Goal: Navigation & Orientation: Find specific page/section

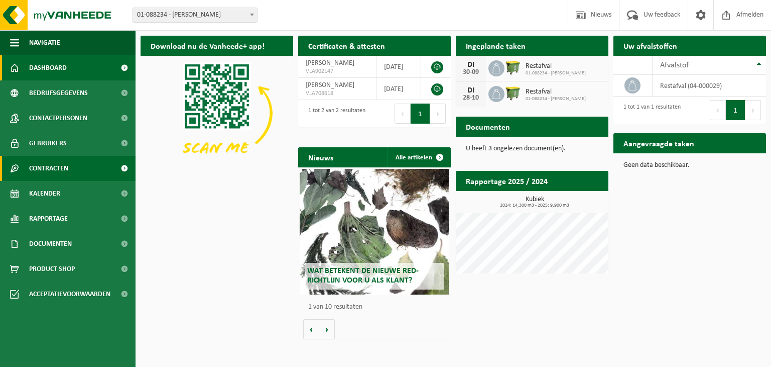
click at [60, 169] on span "Contracten" at bounding box center [48, 168] width 39 height 25
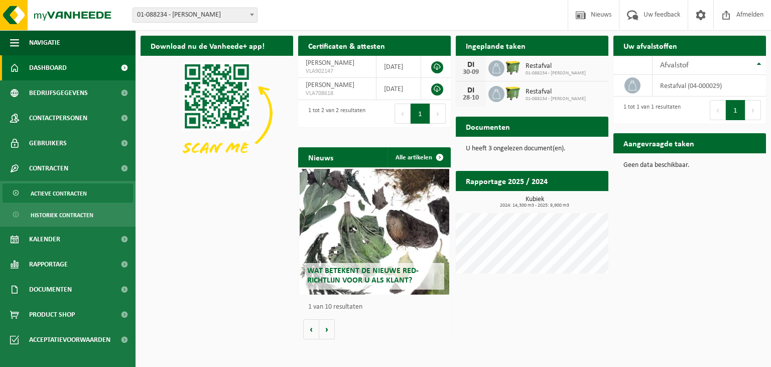
click at [69, 193] on span "Actieve contracten" at bounding box center [59, 193] width 56 height 19
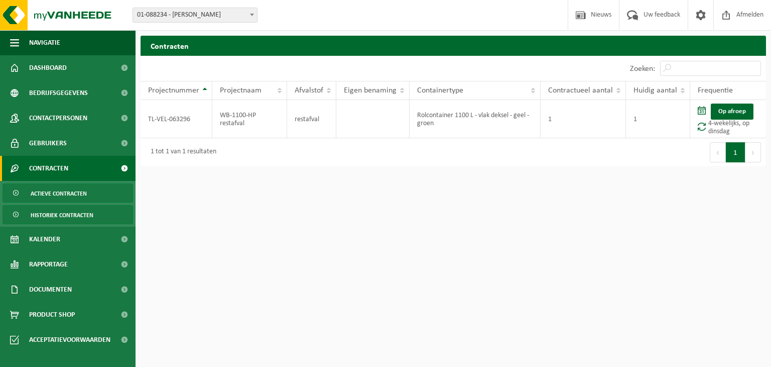
click at [69, 214] on span "Historiek contracten" at bounding box center [62, 214] width 63 height 19
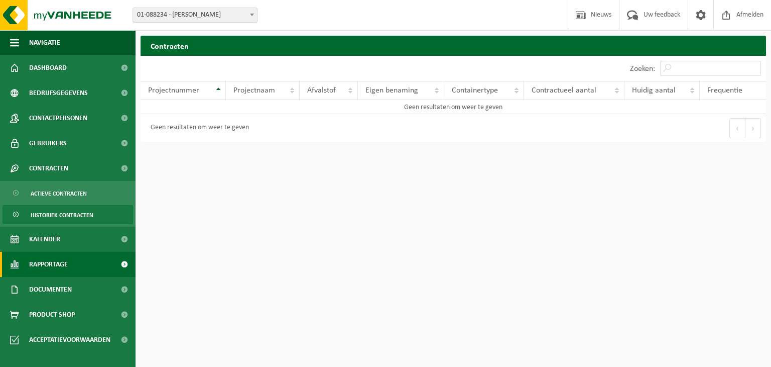
click at [63, 267] on span "Rapportage" at bounding box center [48, 264] width 39 height 25
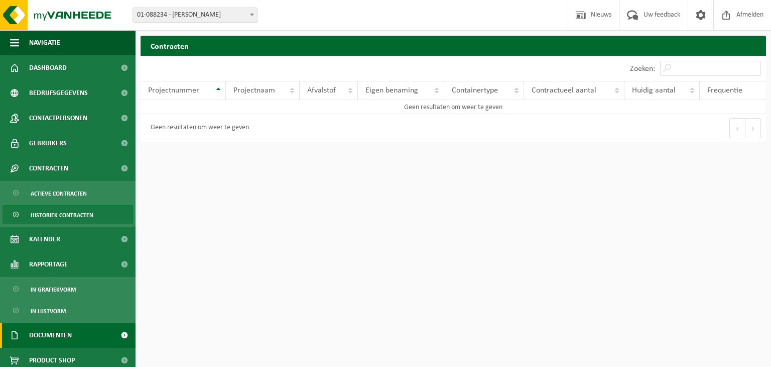
click at [60, 334] on span "Documenten" at bounding box center [50, 334] width 43 height 25
click at [116, 333] on span at bounding box center [124, 334] width 23 height 25
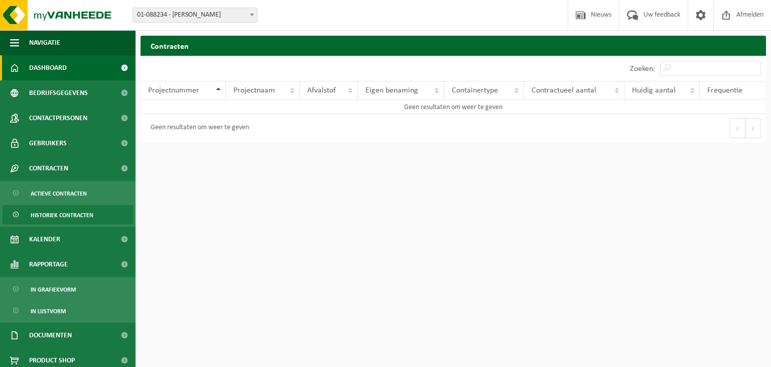
click at [65, 69] on span "Dashboard" at bounding box center [48, 67] width 38 height 25
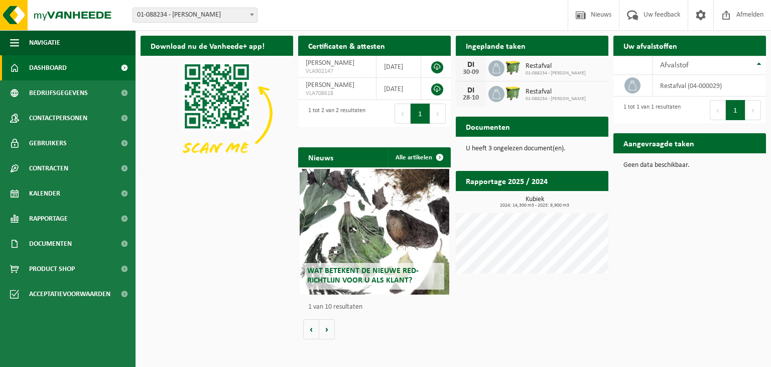
click at [558, 143] on span "Bekijk uw documenten" at bounding box center [558, 146] width 63 height 7
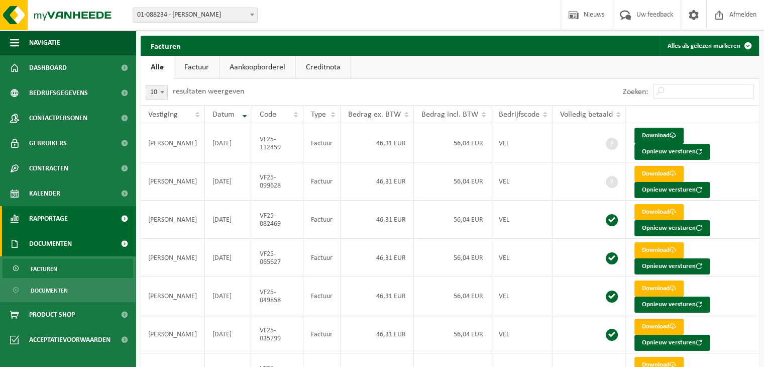
click at [123, 217] on span at bounding box center [124, 218] width 23 height 25
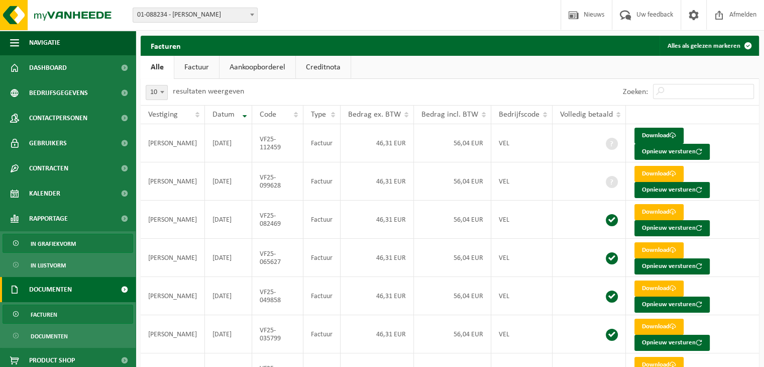
click at [65, 246] on span "In grafiekvorm" at bounding box center [53, 243] width 45 height 19
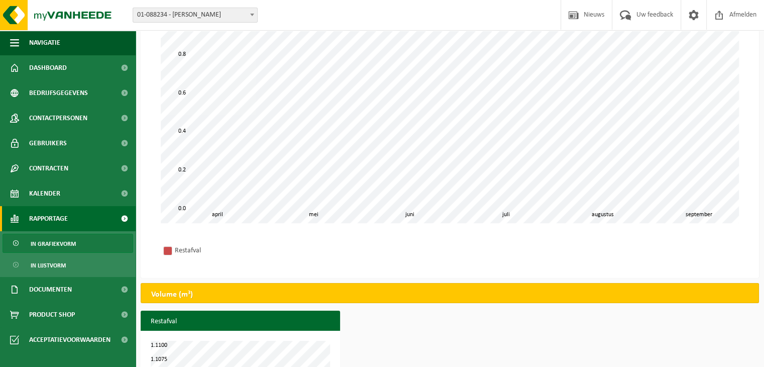
scroll to position [204, 0]
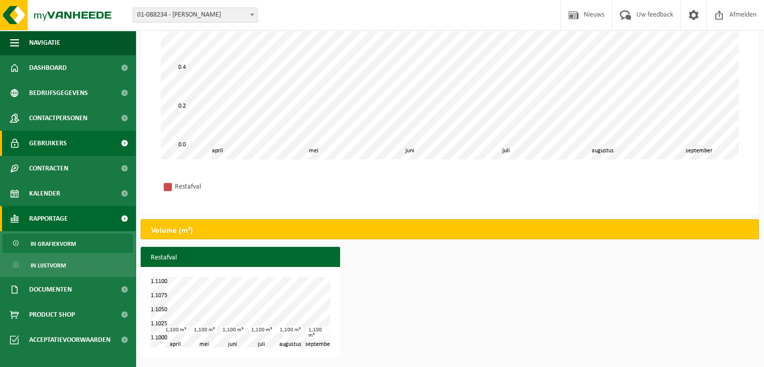
click at [51, 141] on span "Gebruikers" at bounding box center [48, 143] width 38 height 25
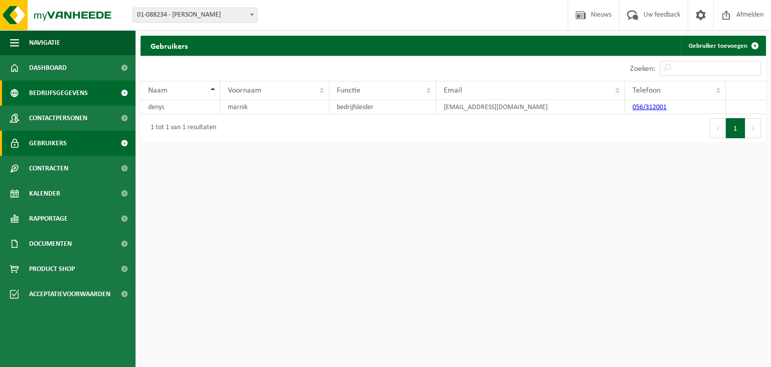
click at [42, 91] on span "Bedrijfsgegevens" at bounding box center [58, 92] width 59 height 25
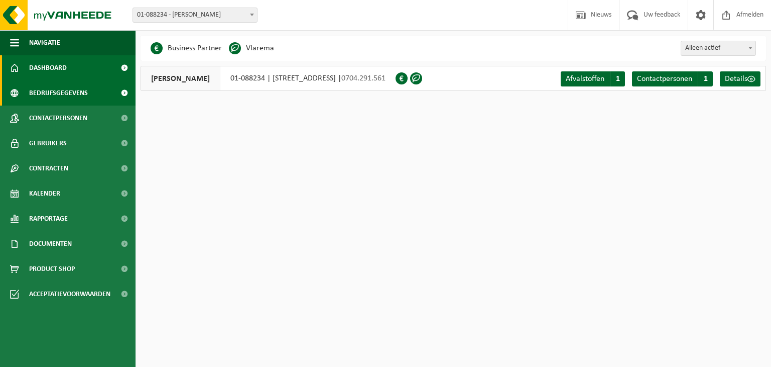
click at [54, 70] on span "Dashboard" at bounding box center [48, 67] width 38 height 25
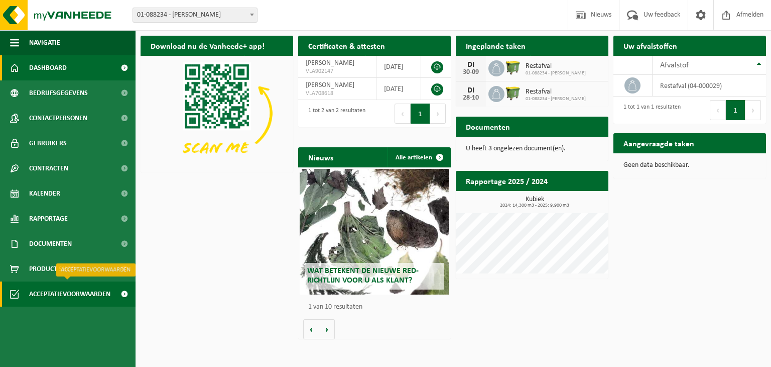
click at [78, 292] on span "Acceptatievoorwaarden" at bounding box center [69, 293] width 81 height 25
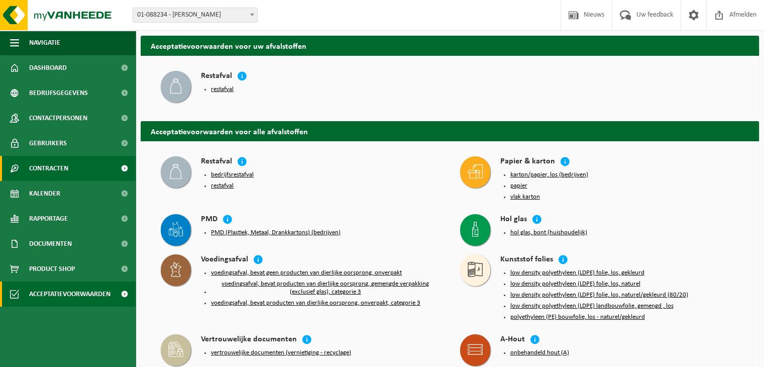
click at [57, 167] on span "Contracten" at bounding box center [48, 168] width 39 height 25
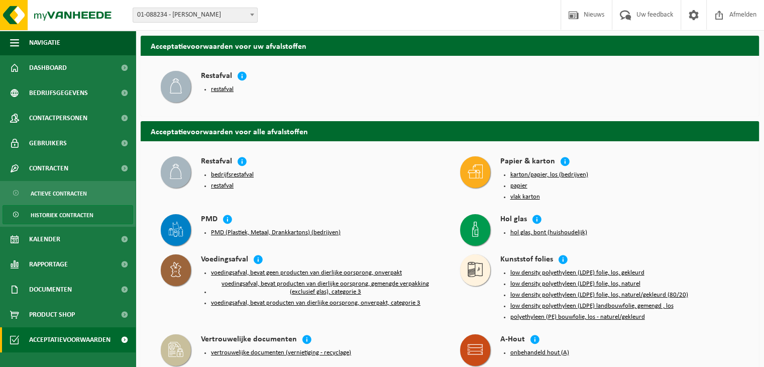
click at [66, 214] on span "Historiek contracten" at bounding box center [62, 214] width 63 height 19
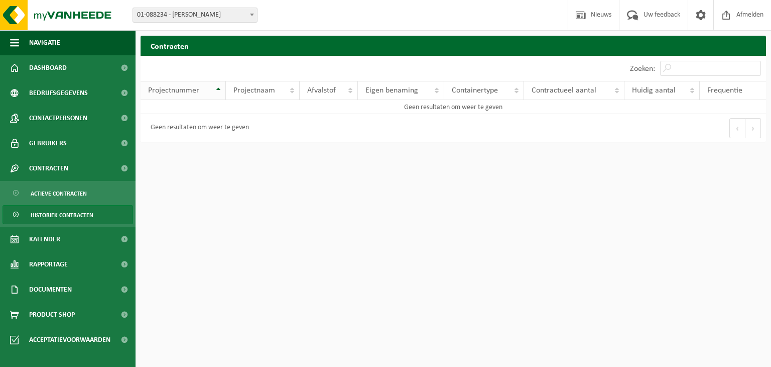
click at [217, 89] on th "Projectnummer" at bounding box center [183, 90] width 85 height 19
click at [66, 197] on span "Actieve contracten" at bounding box center [59, 193] width 56 height 19
